Goal: Task Accomplishment & Management: Complete application form

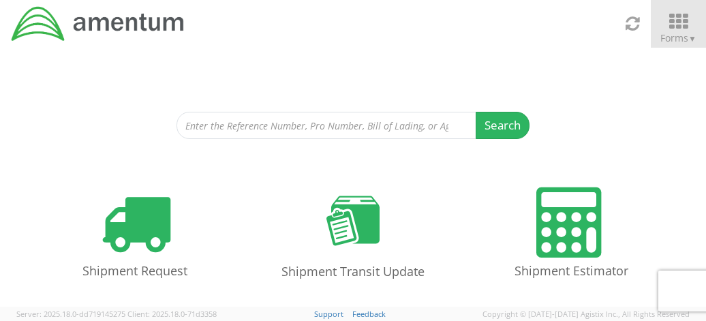
click at [683, 30] on icon at bounding box center [677, 21] width 63 height 19
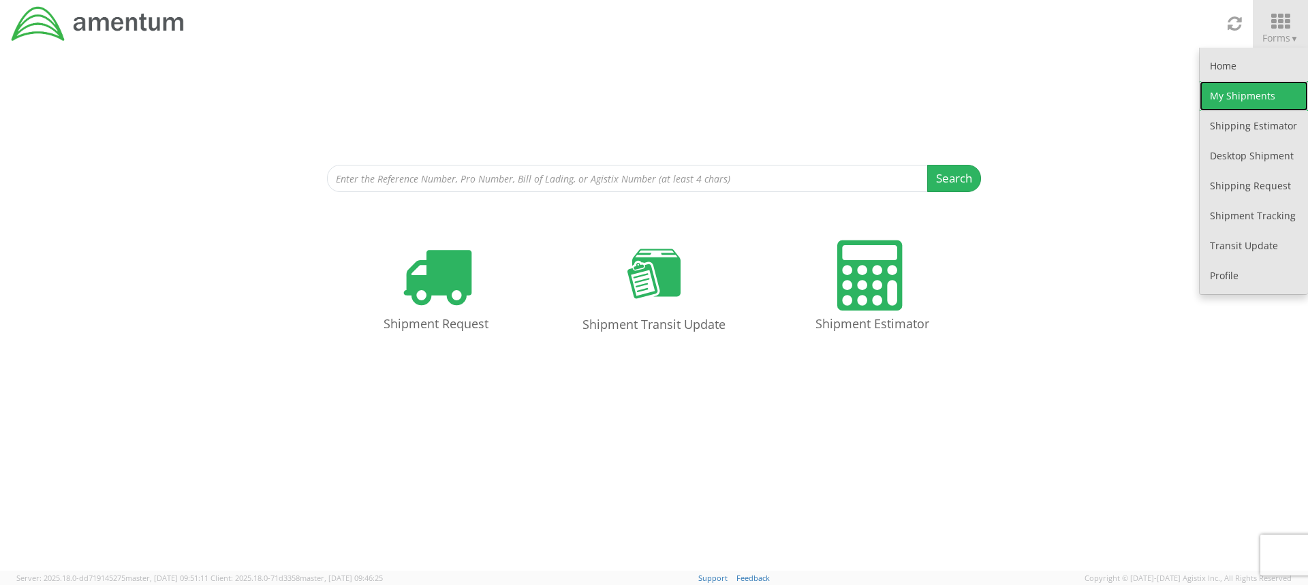
click at [871, 98] on link "My Shipments" at bounding box center [1254, 96] width 108 height 30
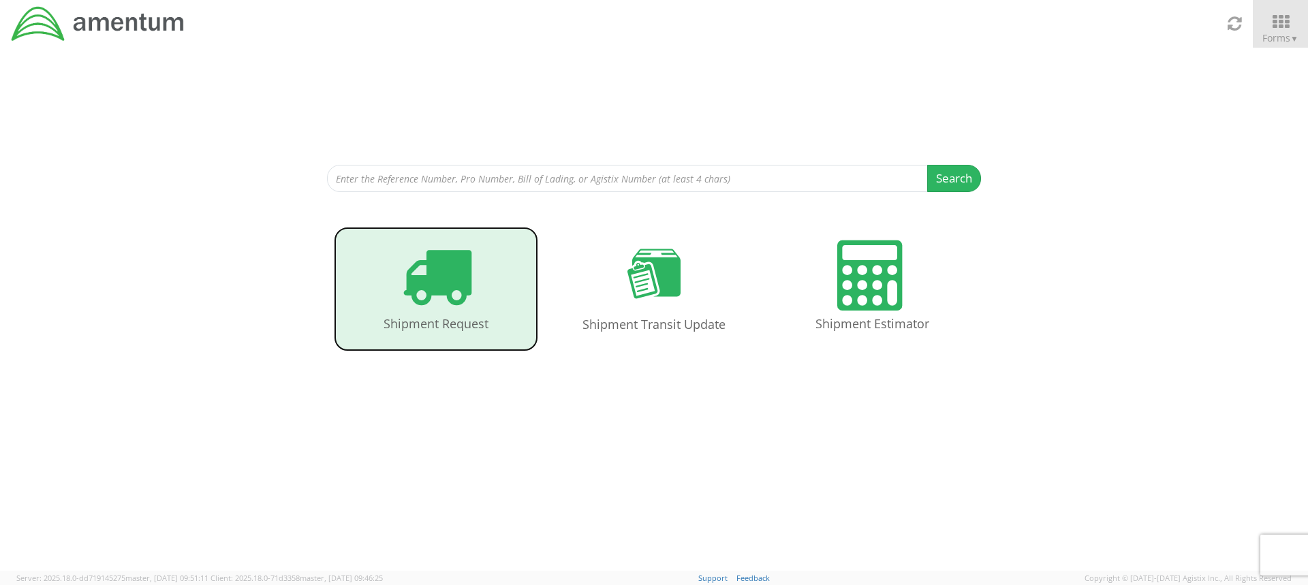
click at [430, 285] on icon at bounding box center [436, 275] width 70 height 70
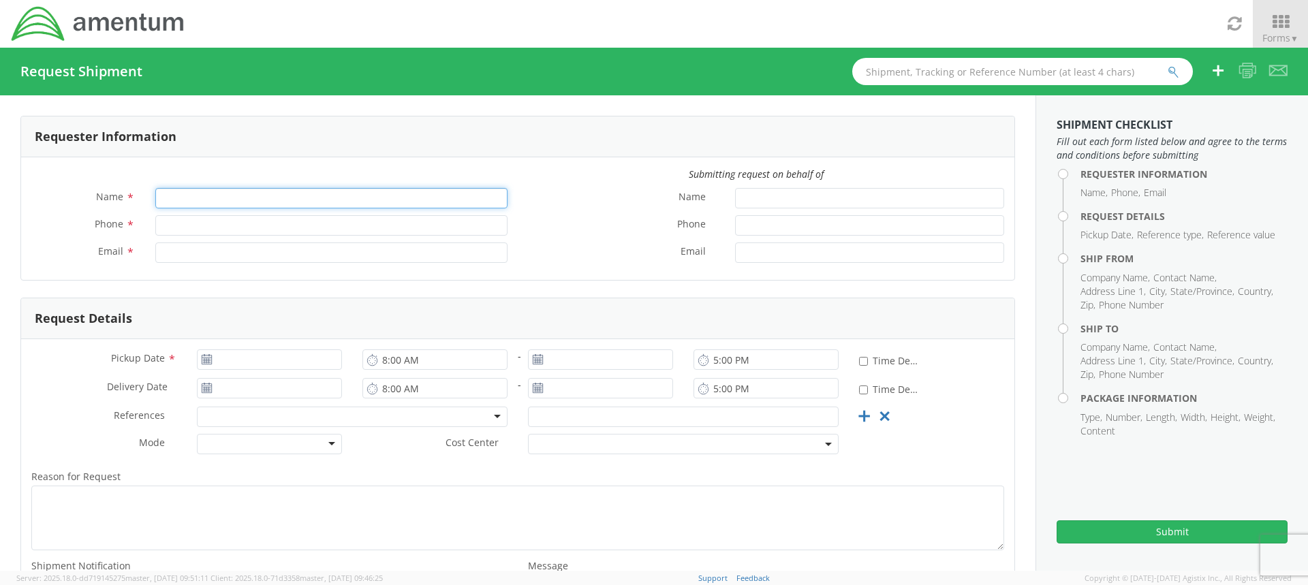
click at [437, 197] on input "Name *" at bounding box center [331, 198] width 352 height 20
click at [1285, 22] on icon at bounding box center [1280, 21] width 63 height 19
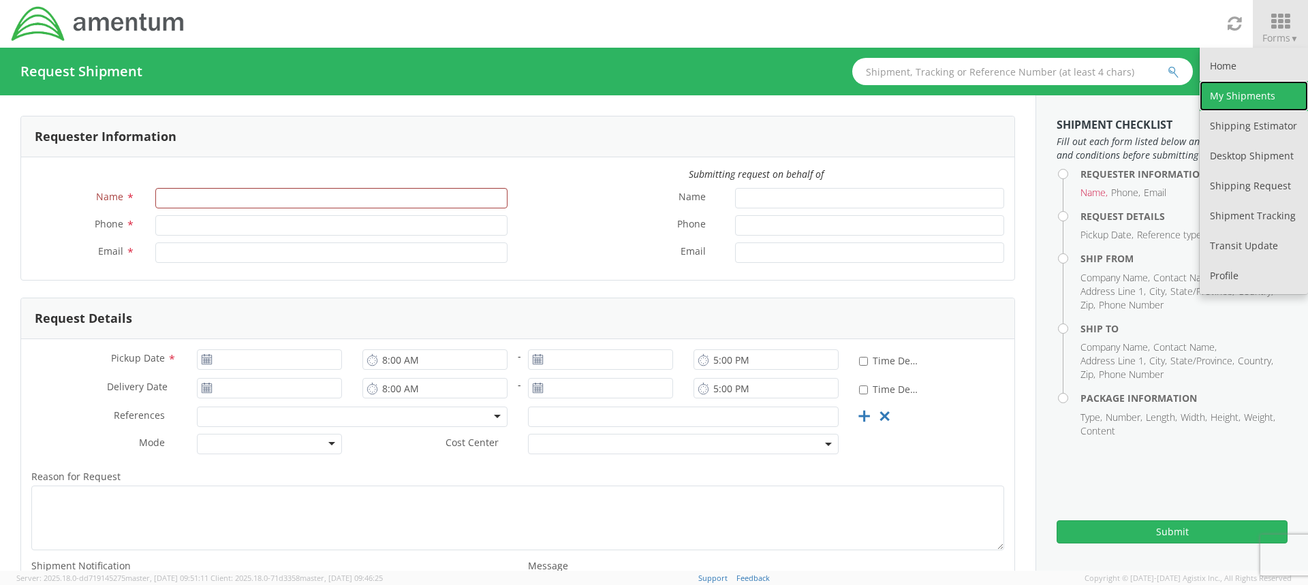
click at [1253, 97] on link "My Shipments" at bounding box center [1254, 96] width 108 height 30
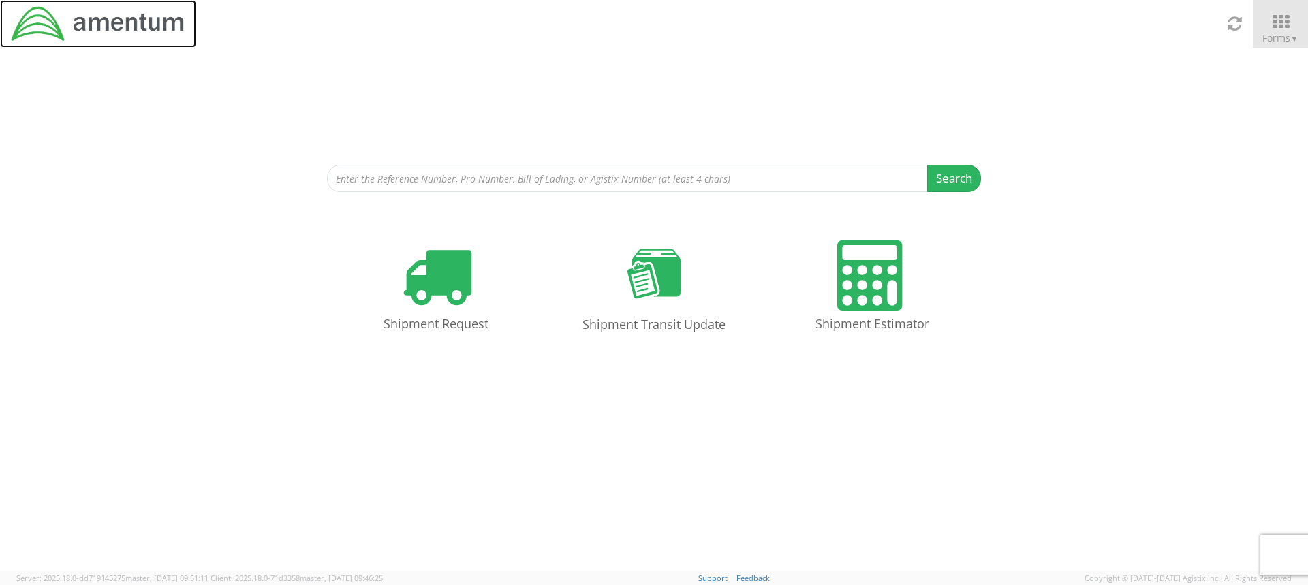
click at [138, 19] on img at bounding box center [98, 24] width 176 height 38
click at [1290, 20] on icon at bounding box center [1280, 21] width 63 height 19
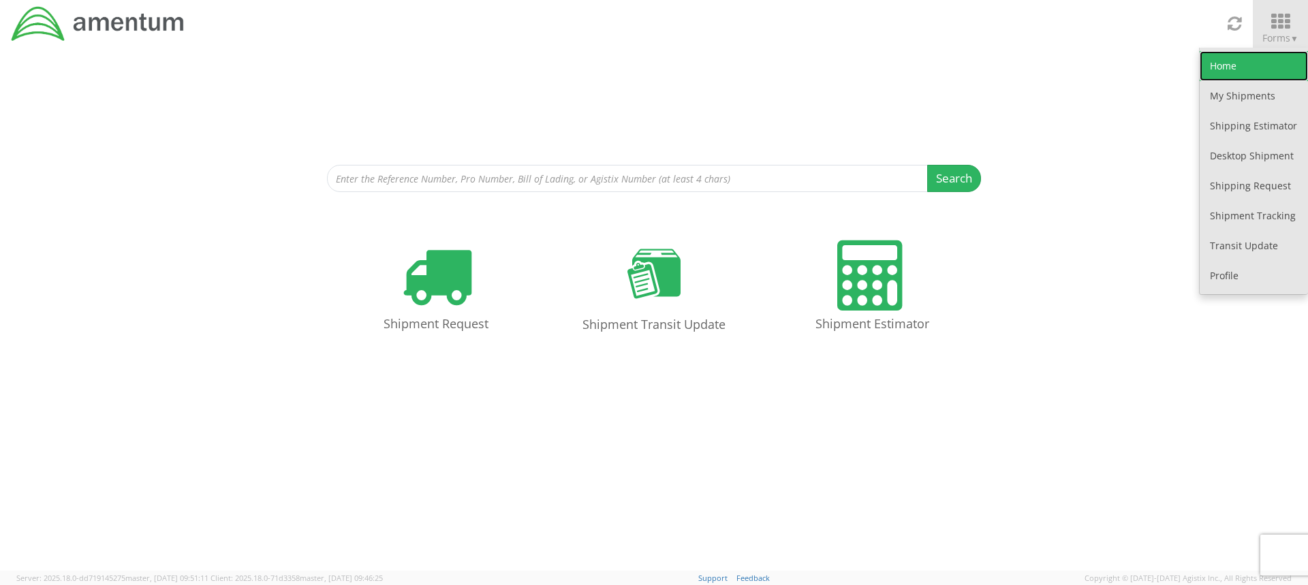
click at [1247, 72] on link "Home" at bounding box center [1254, 66] width 108 height 30
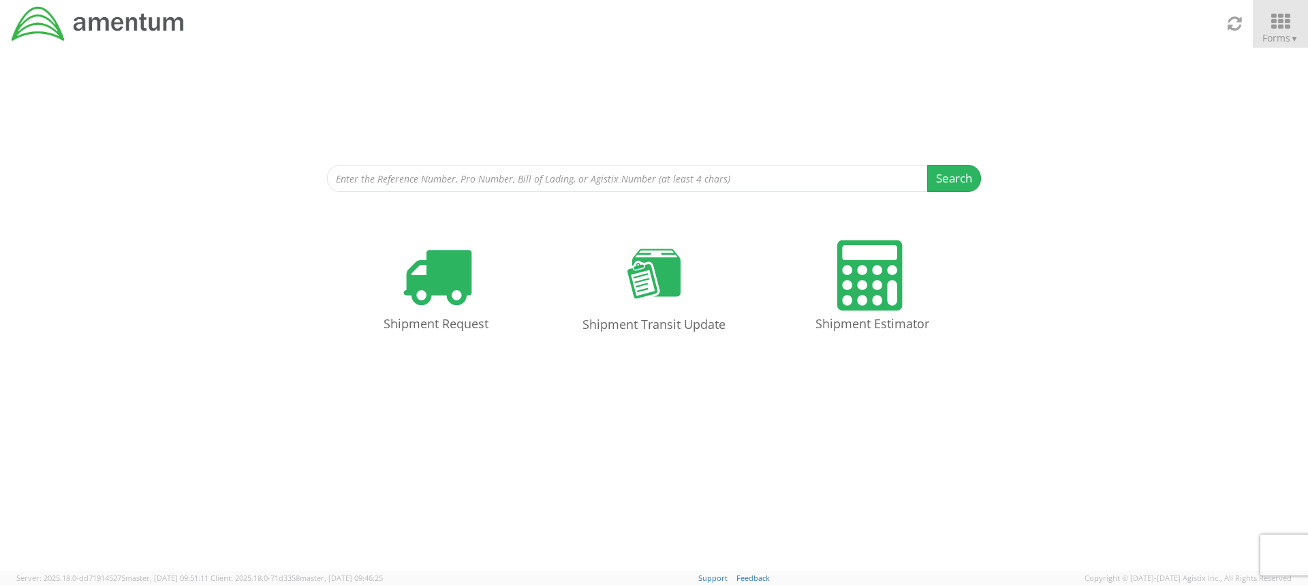
click at [1282, 22] on icon at bounding box center [1280, 21] width 63 height 19
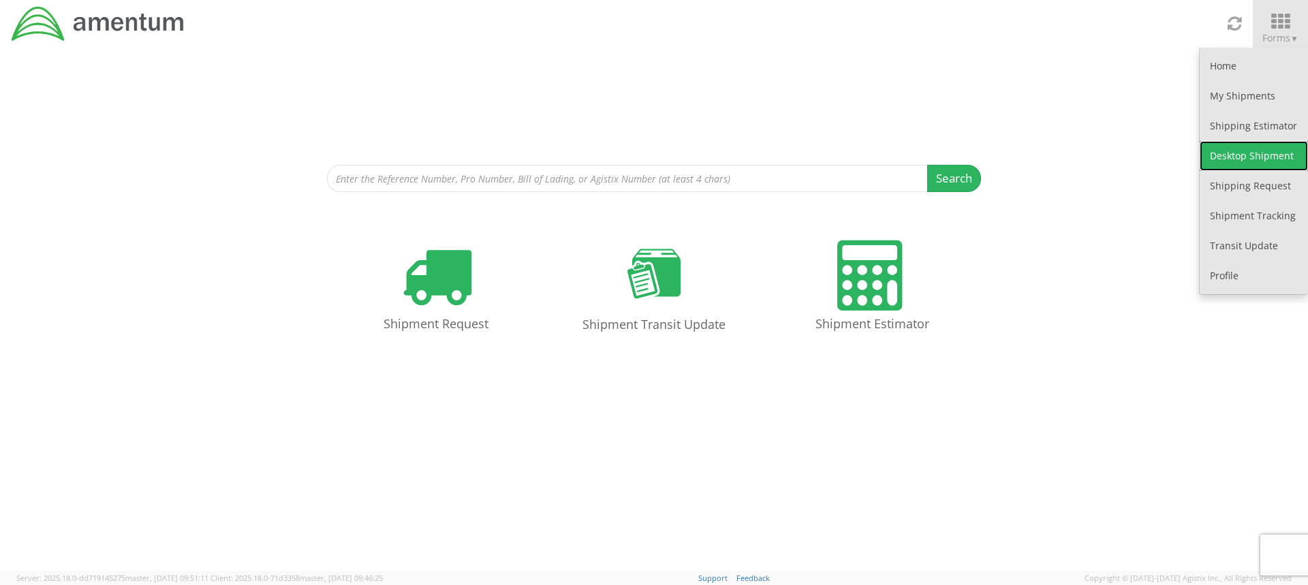
click at [1271, 157] on link "Desktop Shipment" at bounding box center [1254, 156] width 108 height 30
